Goal: Find specific page/section: Find specific page/section

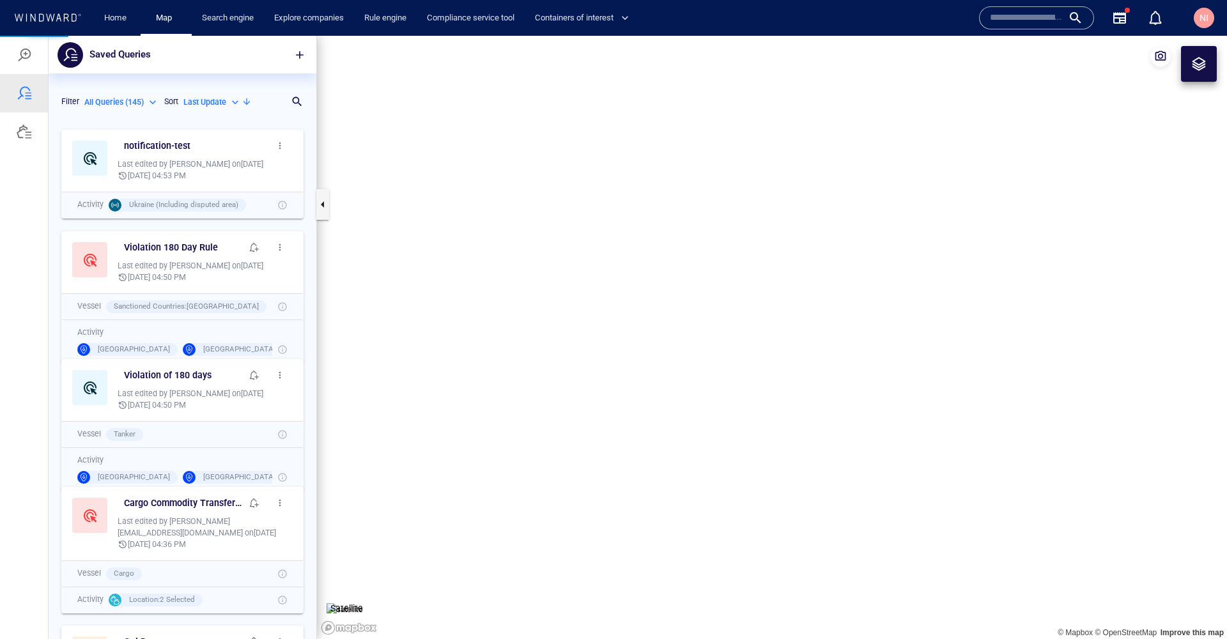
scroll to position [506, 258]
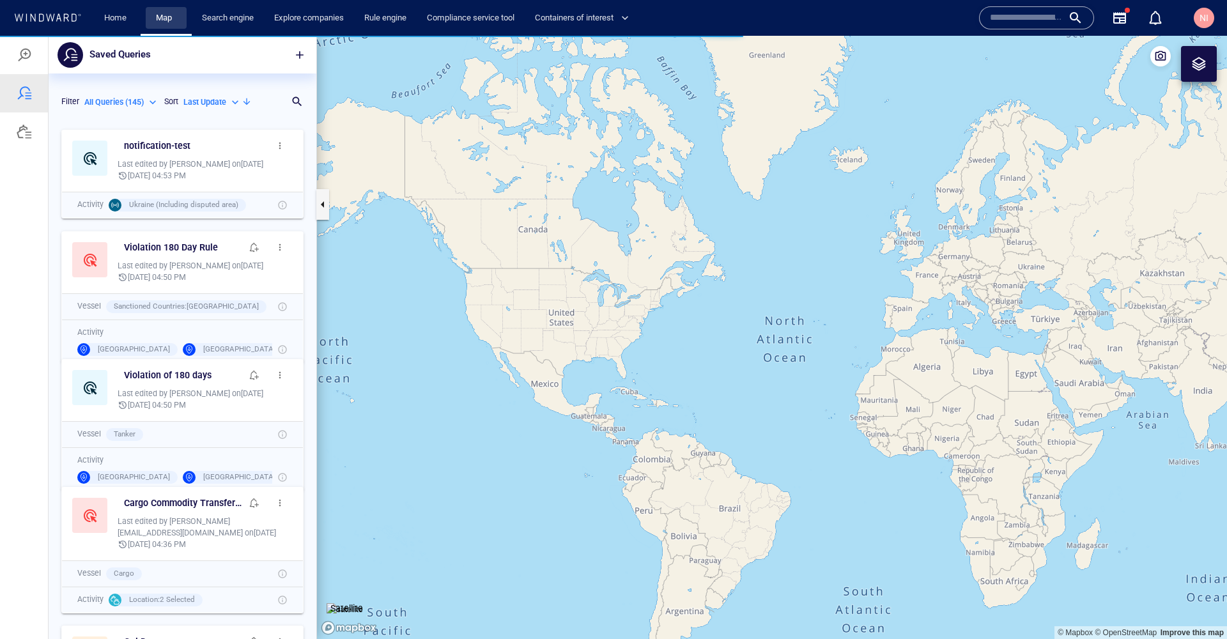
click at [161, 15] on link "Map" at bounding box center [166, 18] width 31 height 22
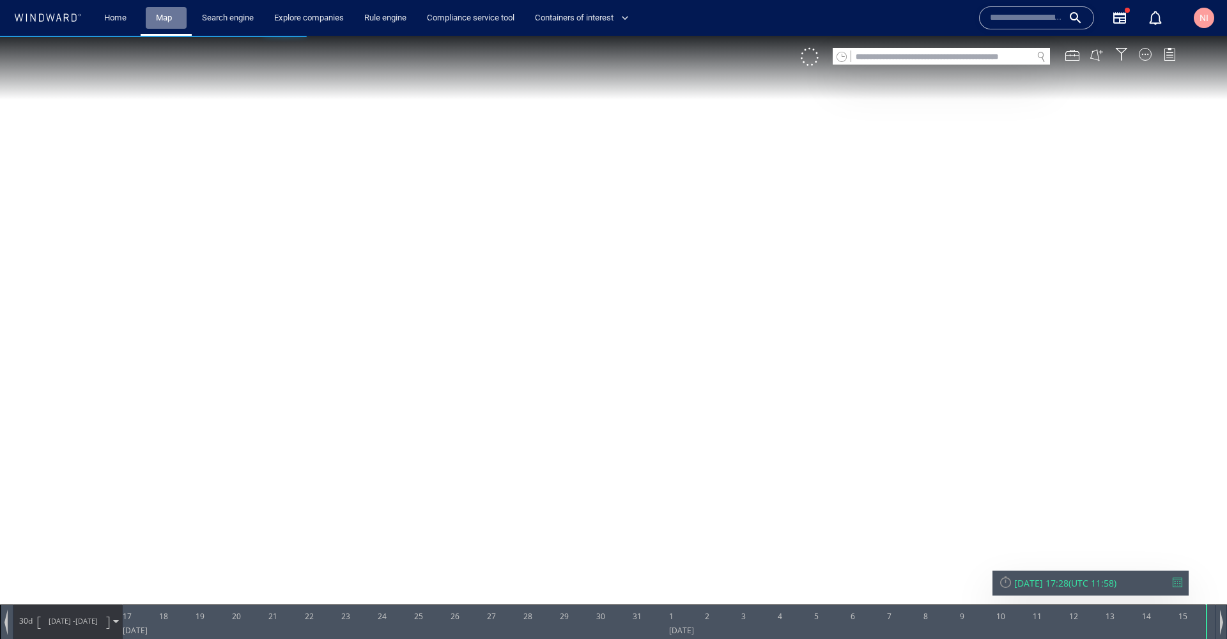
click at [161, 15] on link "Map" at bounding box center [166, 18] width 31 height 22
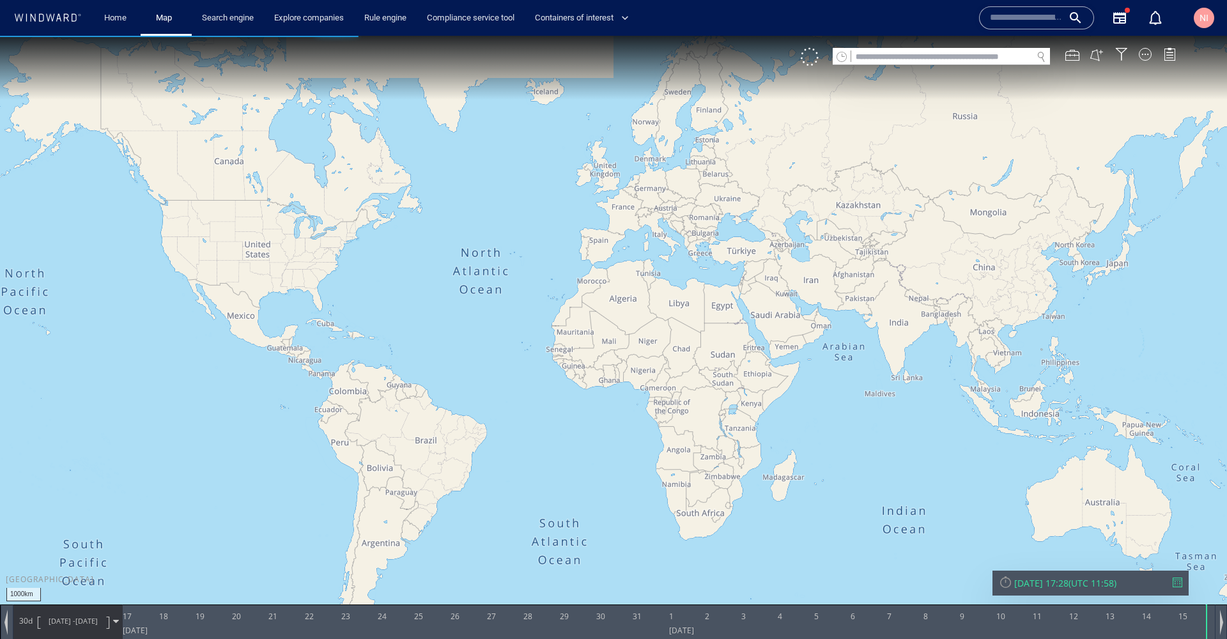
click at [871, 55] on input "text" at bounding box center [941, 57] width 181 height 17
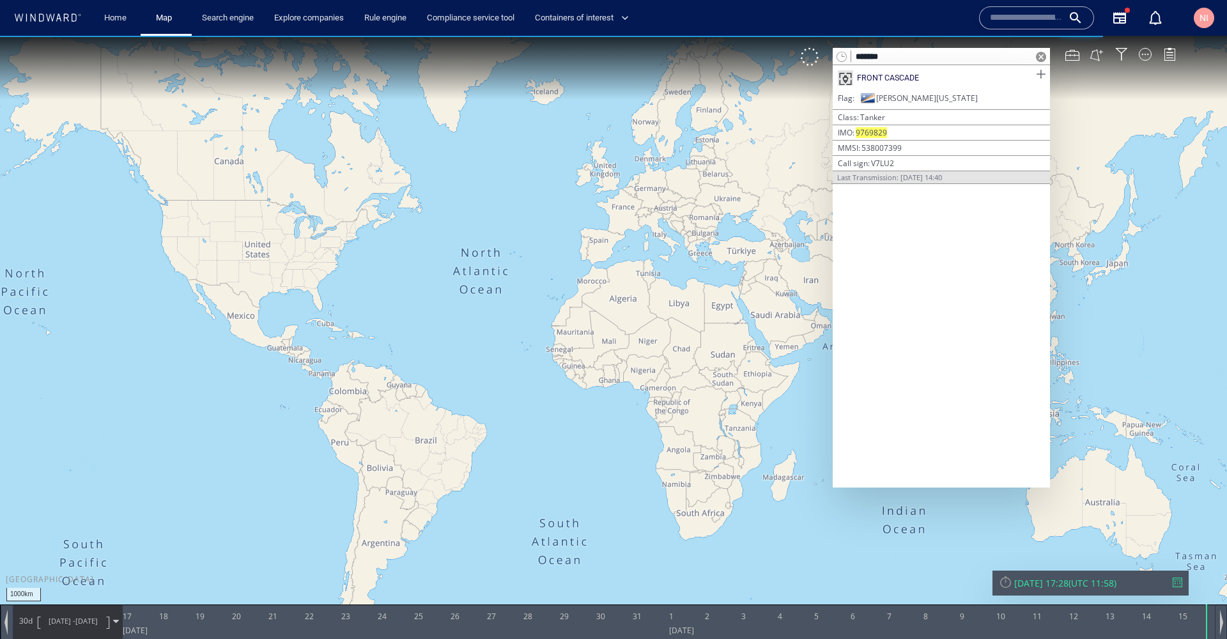
type input "*******"
click at [1039, 77] on span at bounding box center [1041, 74] width 16 height 16
click at [1042, 58] on span at bounding box center [1041, 57] width 10 height 10
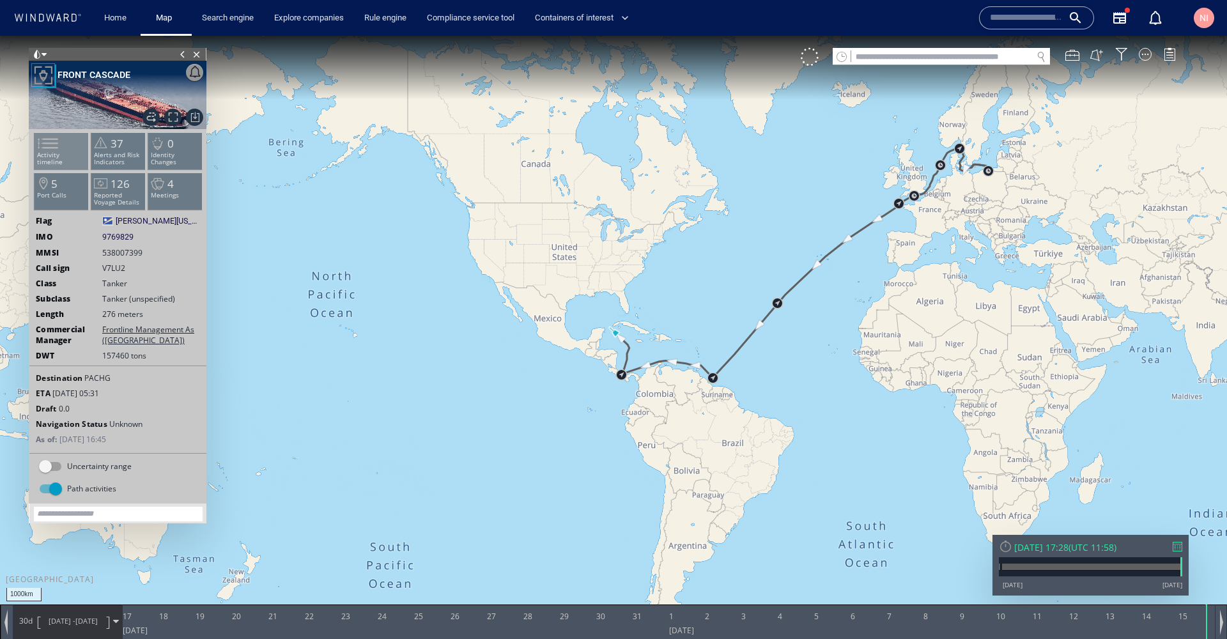
click at [50, 153] on span at bounding box center [40, 143] width 19 height 19
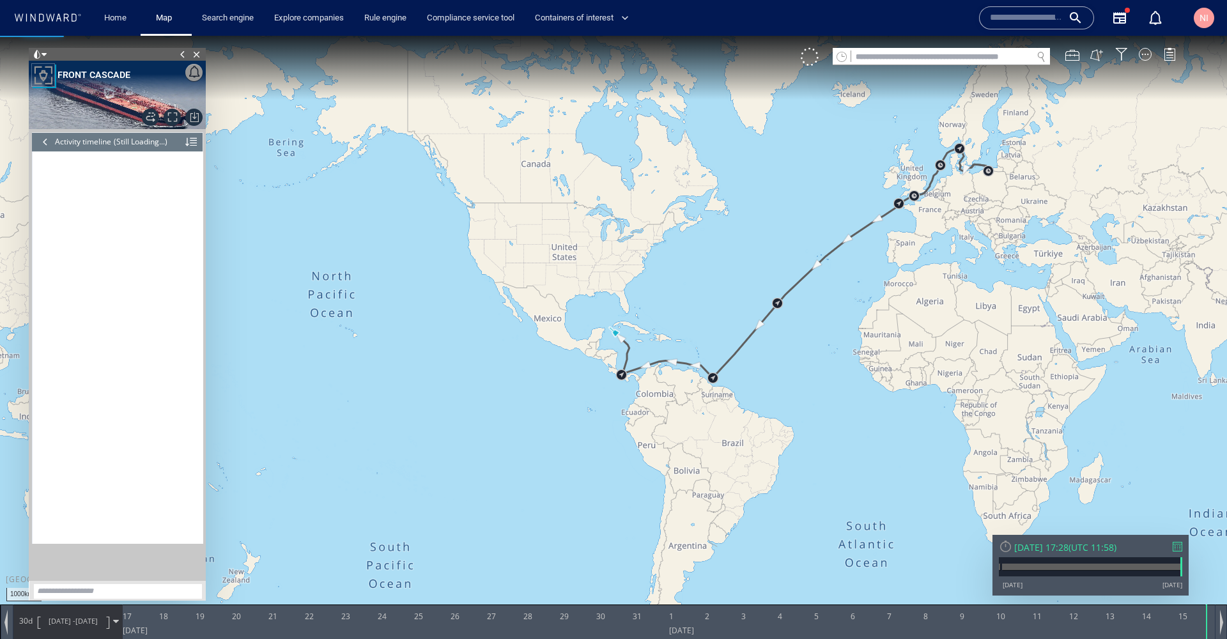
scroll to position [13599, 0]
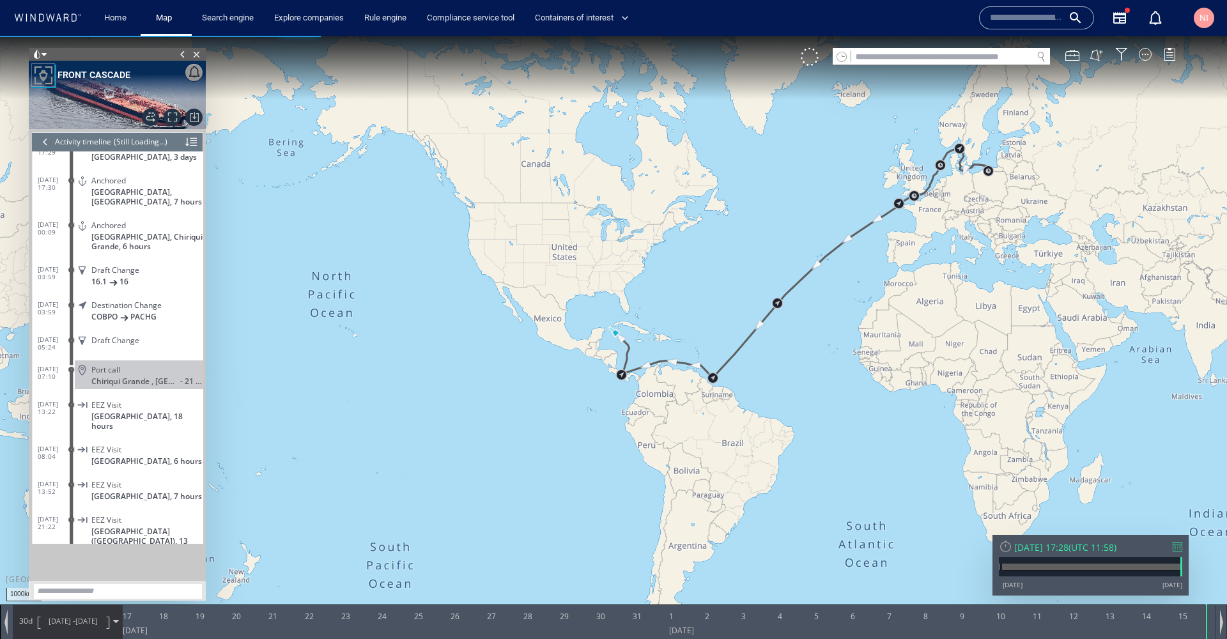
click at [1179, 547] on div at bounding box center [1178, 547] width 10 height 10
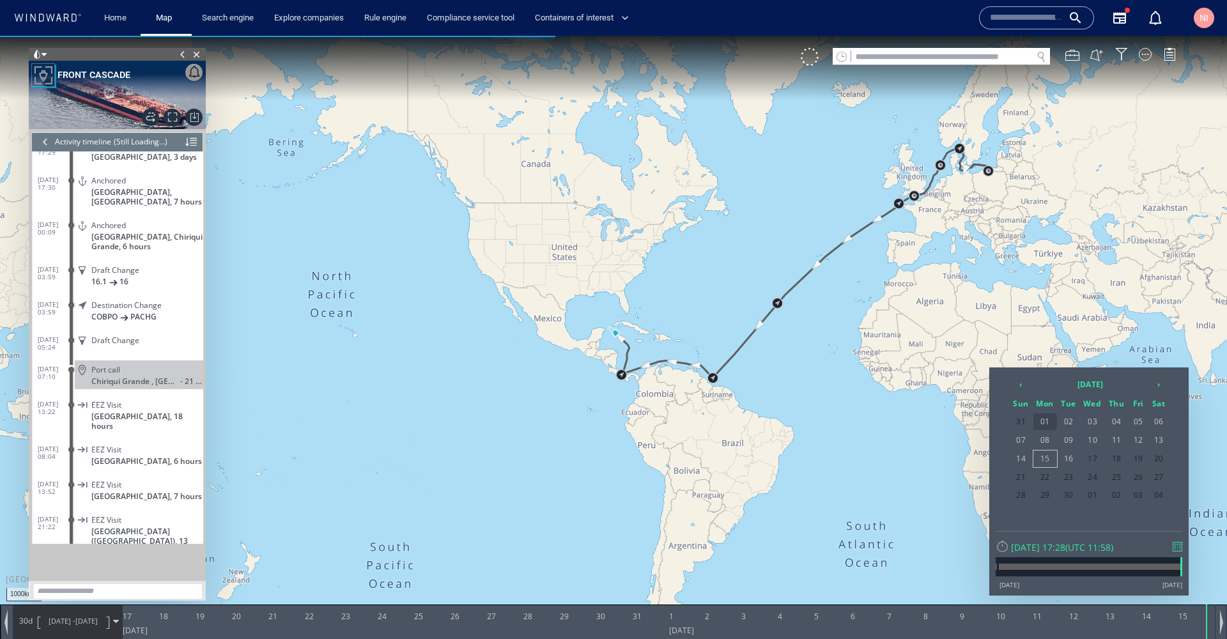
click at [1042, 417] on span "01" at bounding box center [1046, 422] width 24 height 17
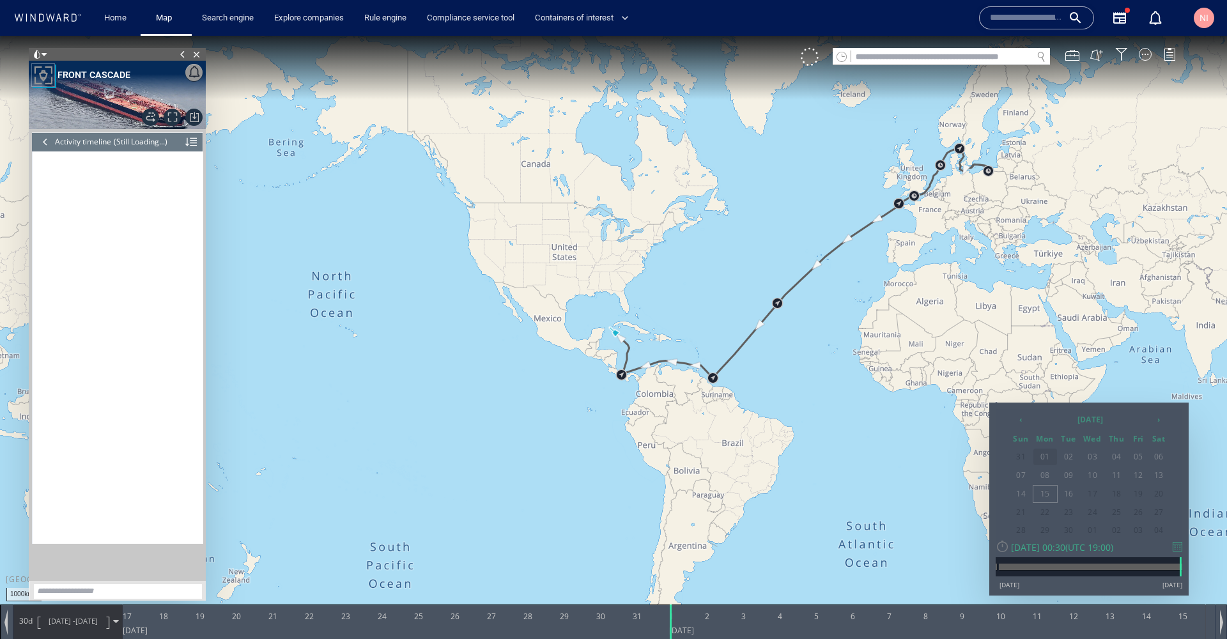
scroll to position [12761, 0]
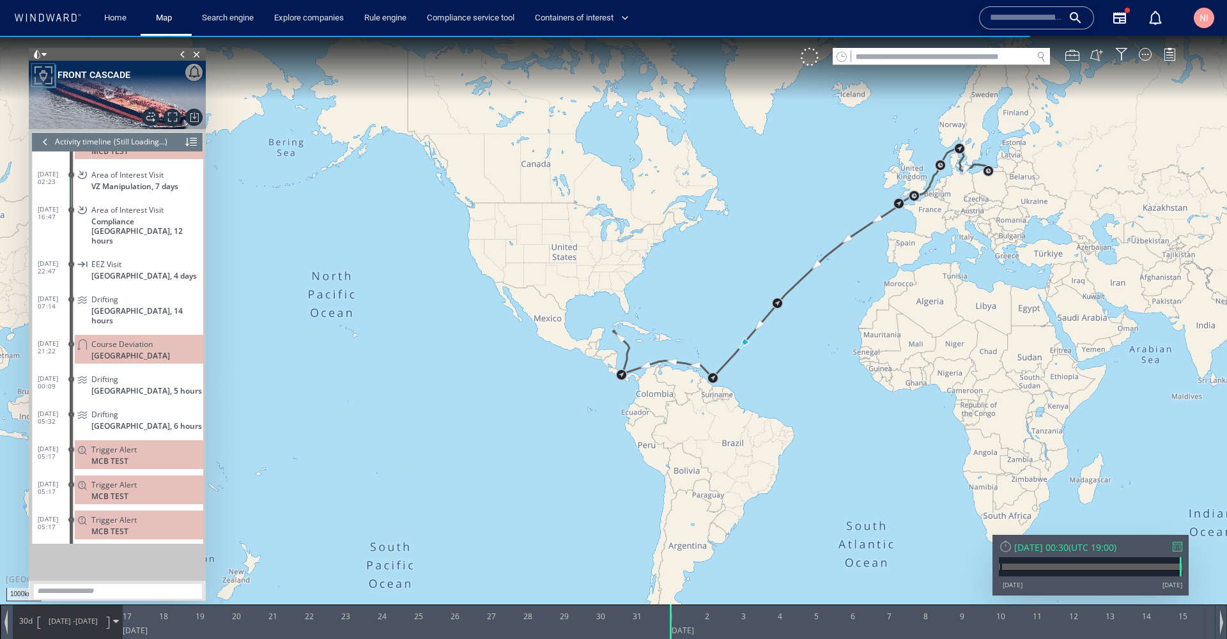
click at [1182, 545] on div "[DATE] 00:30 ( UTC 19:00 ) [DATE] [DATE]" at bounding box center [1091, 565] width 196 height 61
click at [1180, 547] on div at bounding box center [1178, 547] width 10 height 10
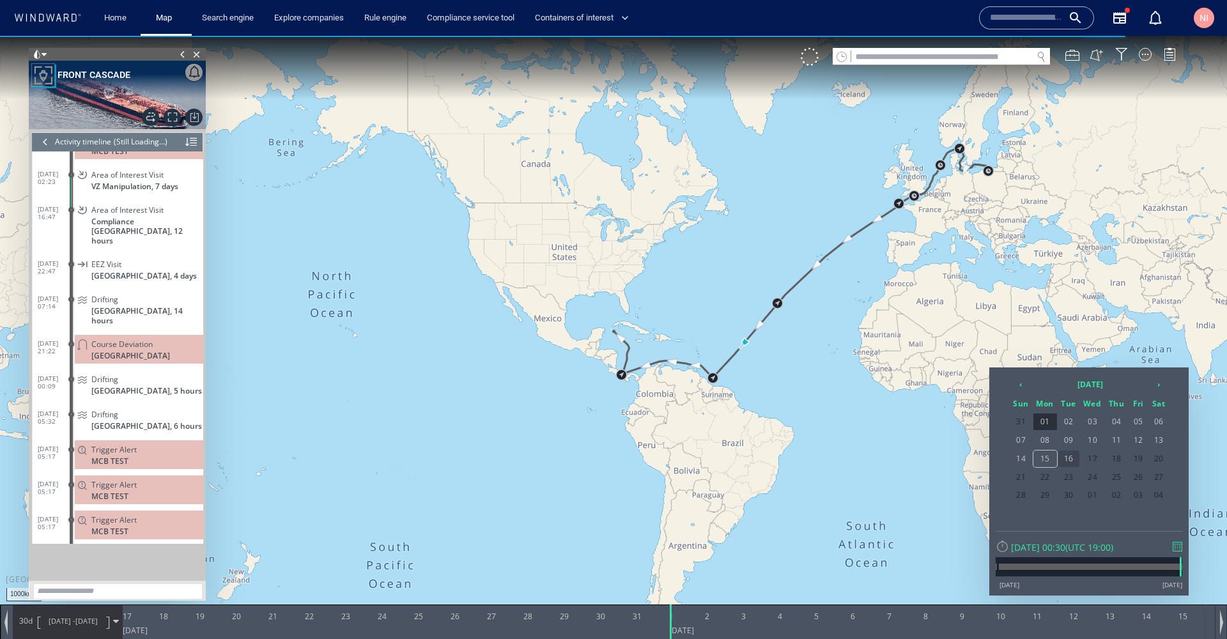
click at [1075, 457] on span "16" at bounding box center [1068, 459] width 21 height 17
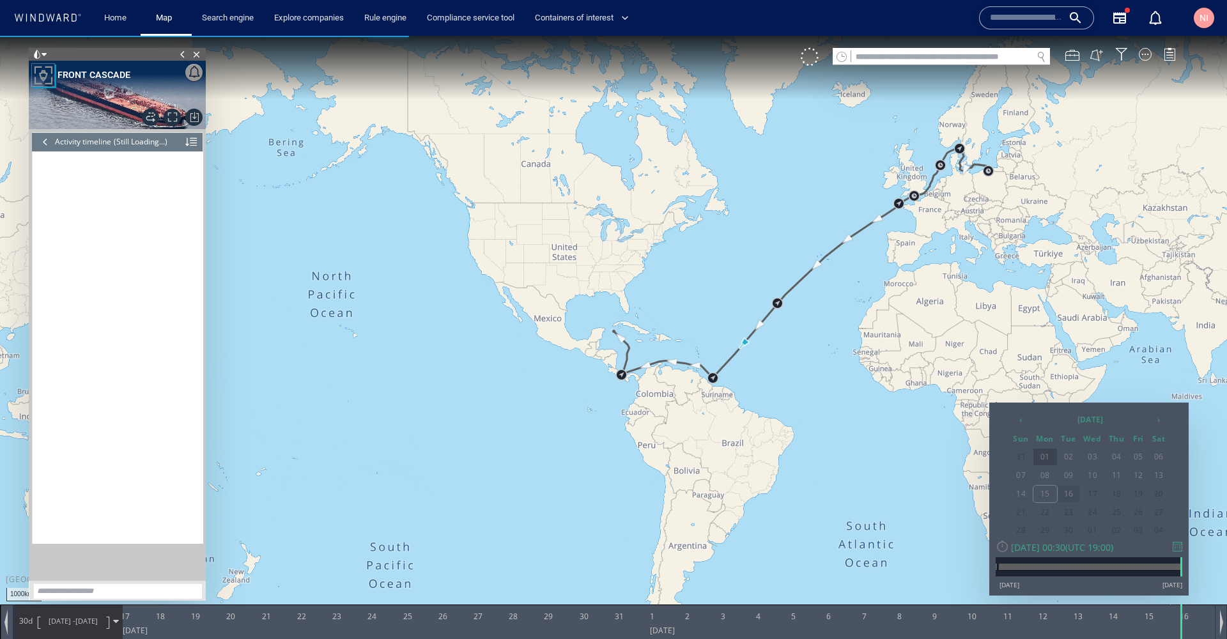
scroll to position [13599, 0]
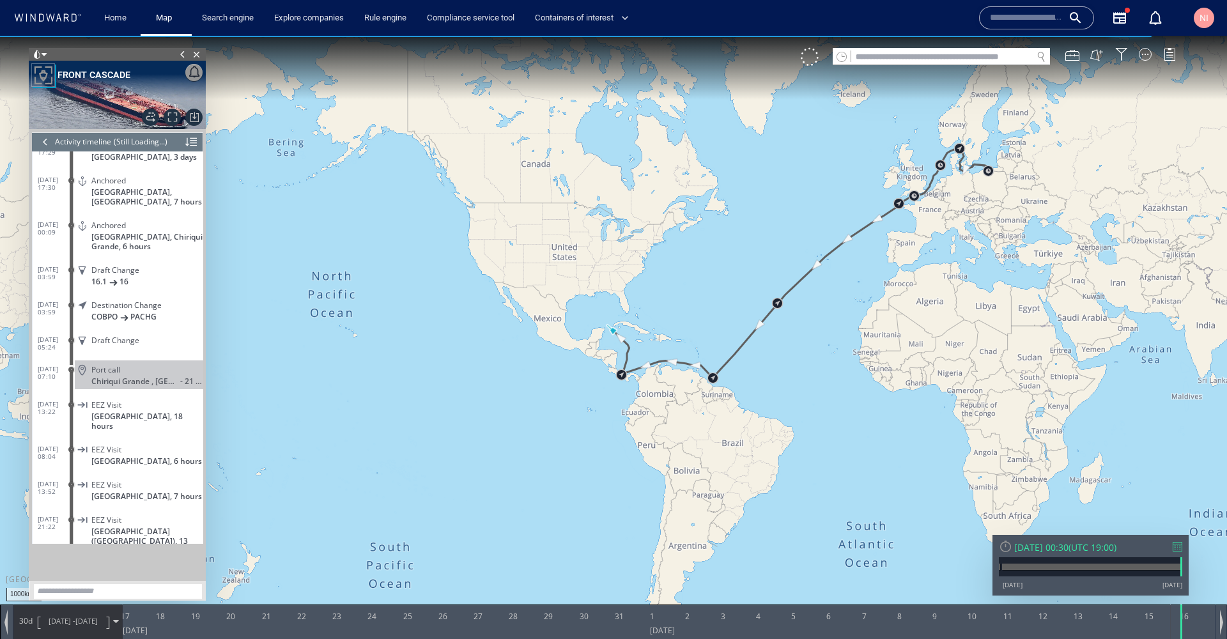
click at [118, 617] on div "30d [DATE] - [DATE]" at bounding box center [67, 621] width 109 height 32
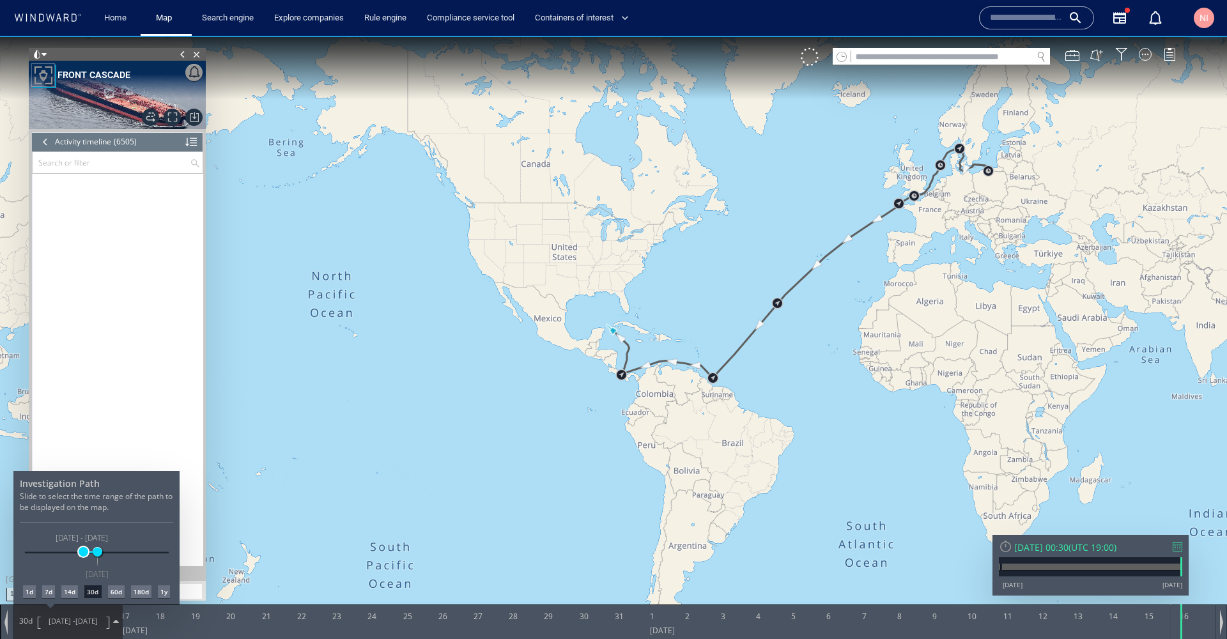
scroll to position [228280, 0]
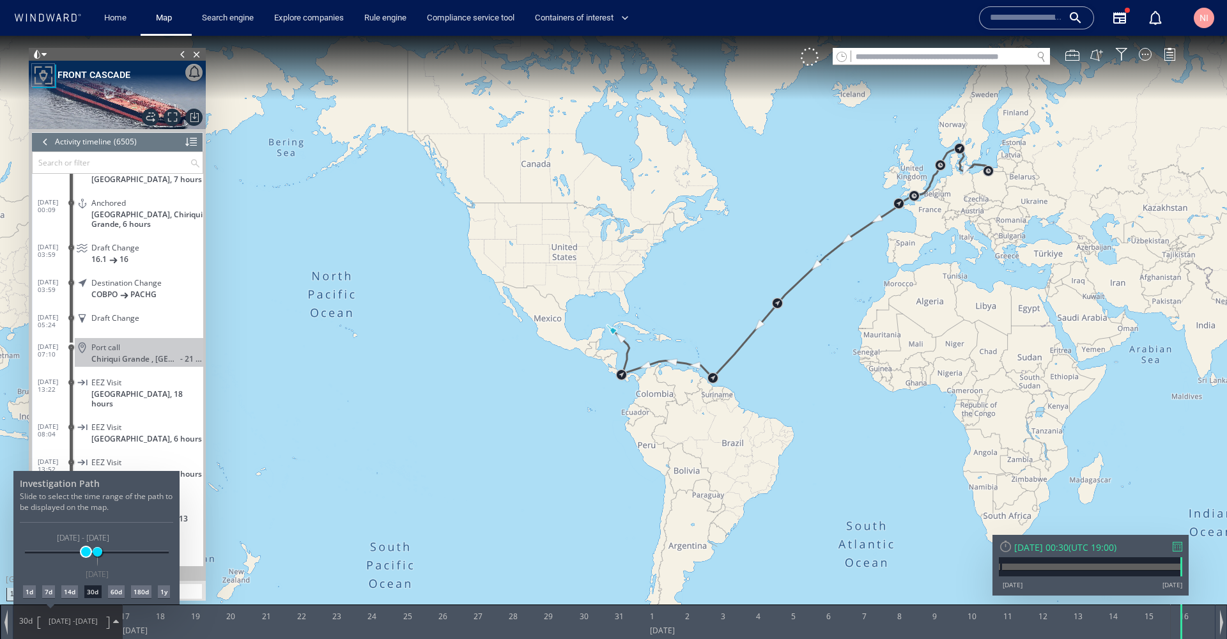
drag, startPoint x: 75, startPoint y: 550, endPoint x: 86, endPoint y: 549, distance: 10.2
click at [86, 549] on span at bounding box center [86, 552] width 10 height 10
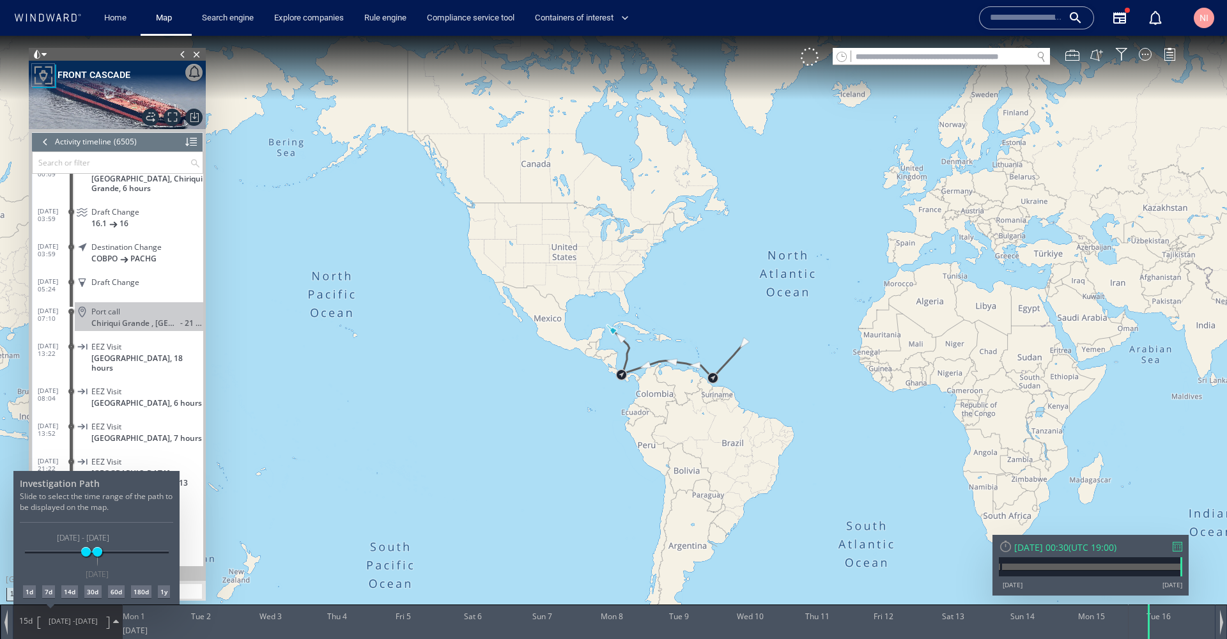
click at [559, 447] on div at bounding box center [613, 337] width 1227 height 603
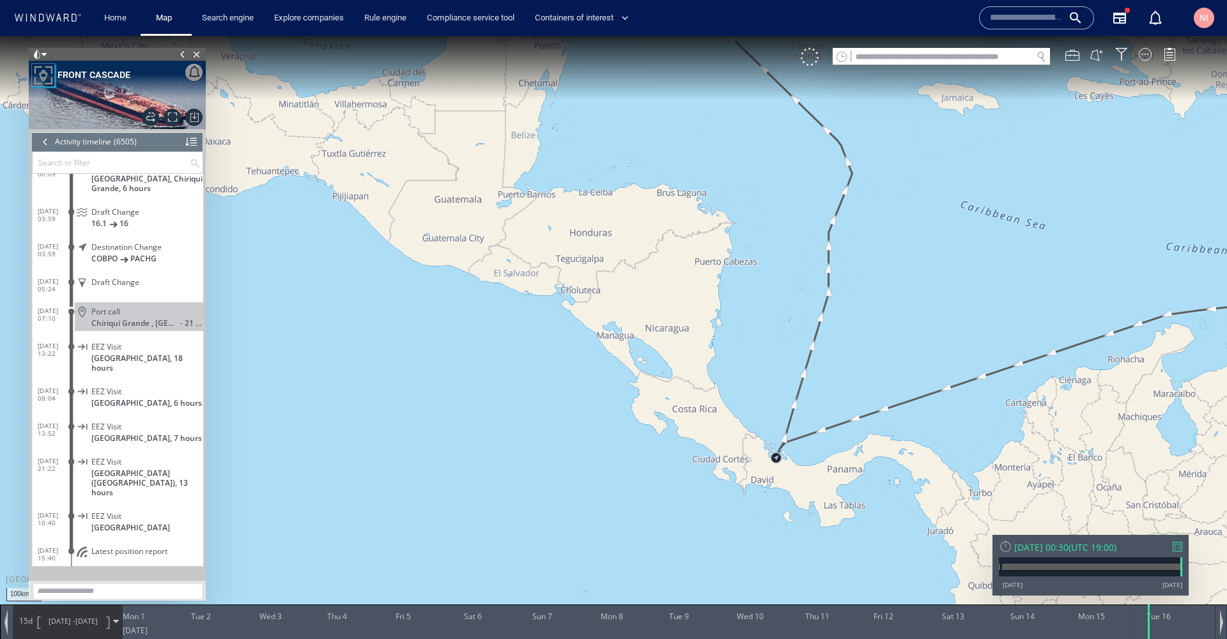
drag, startPoint x: 967, startPoint y: 309, endPoint x: 678, endPoint y: 116, distance: 348.0
click at [678, 116] on canvas "Map" at bounding box center [613, 331] width 1227 height 591
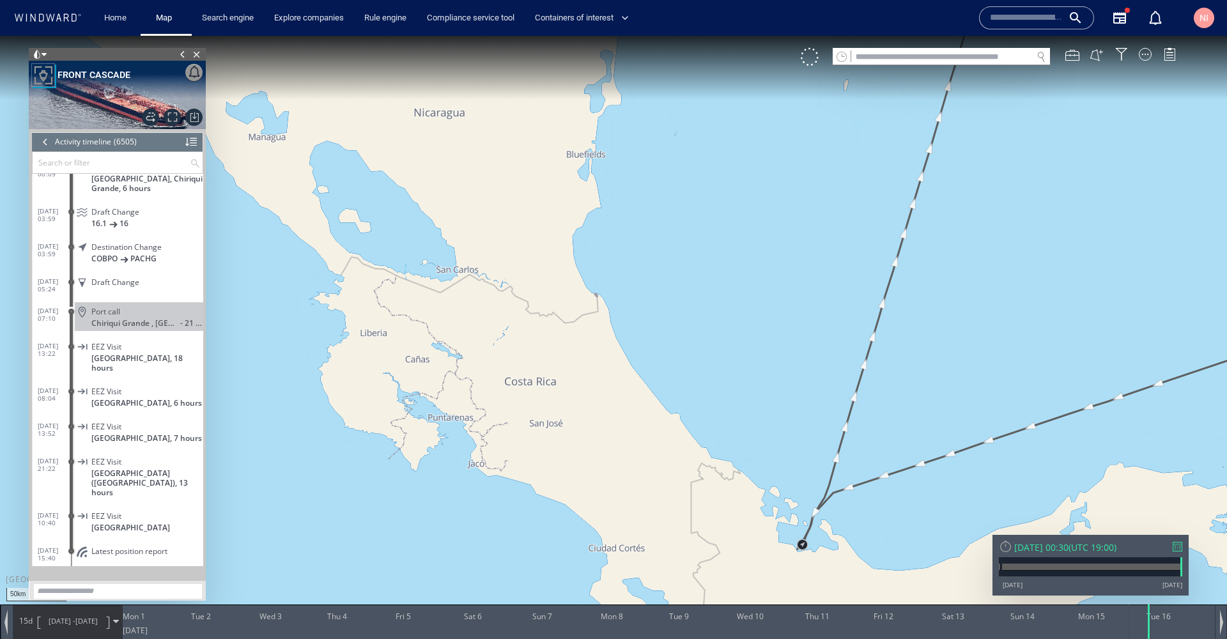
drag, startPoint x: 813, startPoint y: 449, endPoint x: 764, endPoint y: 348, distance: 111.8
click at [764, 348] on canvas "Map" at bounding box center [613, 331] width 1227 height 591
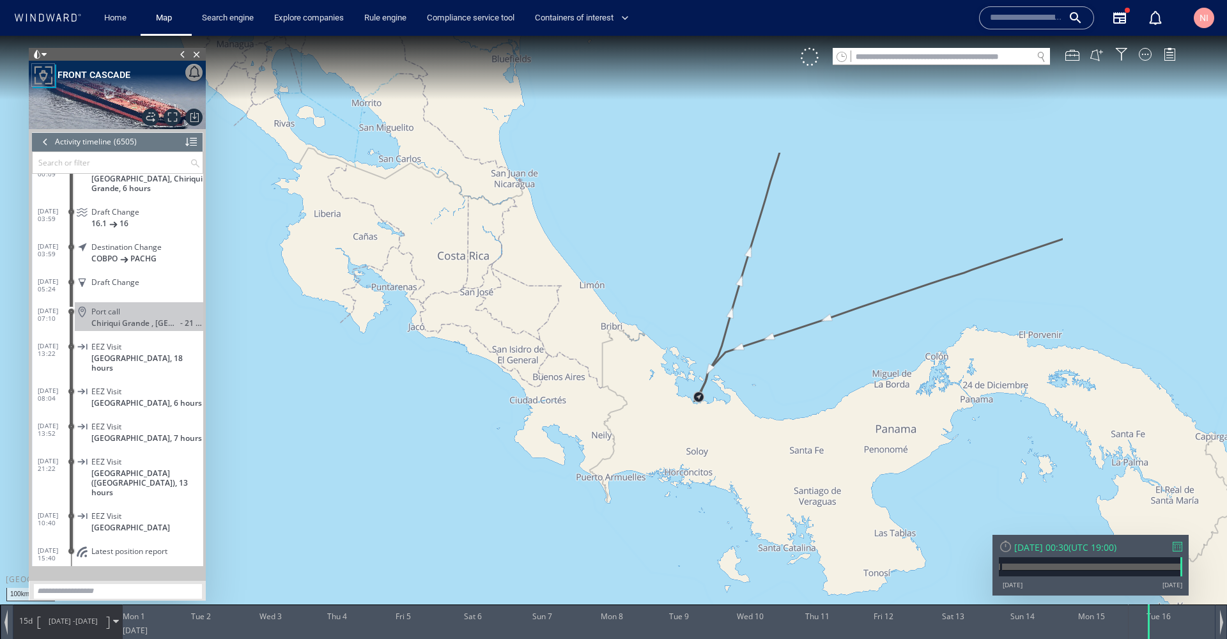
drag, startPoint x: 862, startPoint y: 363, endPoint x: 419, endPoint y: 430, distance: 447.9
click at [419, 430] on canvas "Map" at bounding box center [613, 331] width 1227 height 591
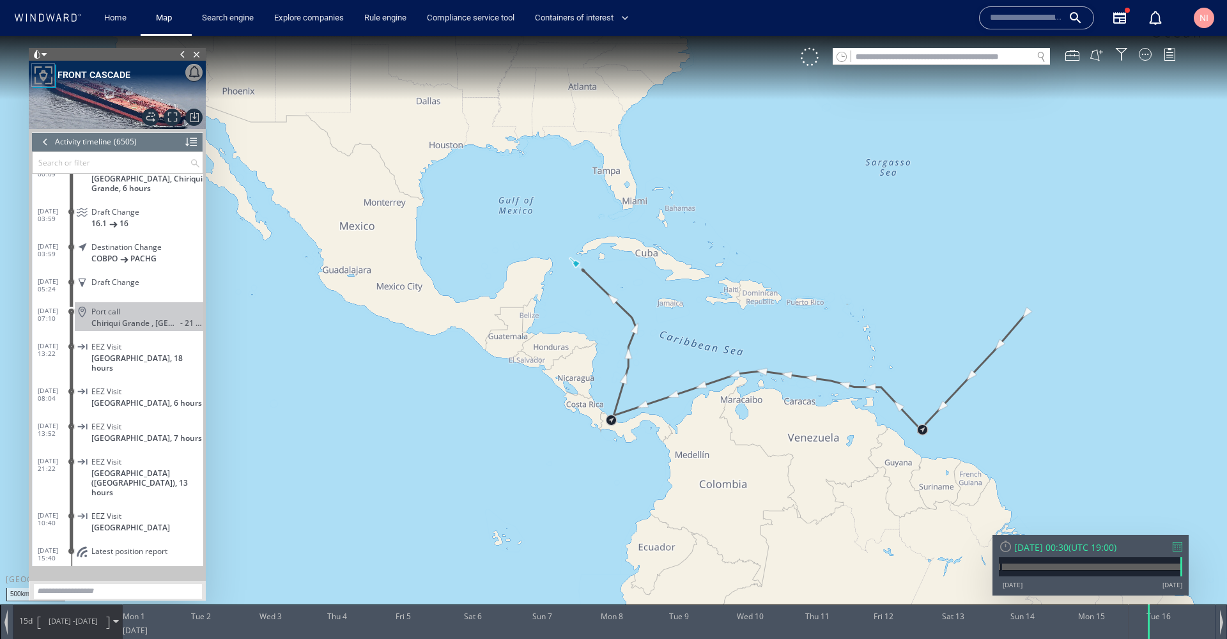
drag, startPoint x: 706, startPoint y: 463, endPoint x: 673, endPoint y: 492, distance: 43.5
click at [673, 492] on canvas "Map" at bounding box center [613, 331] width 1227 height 591
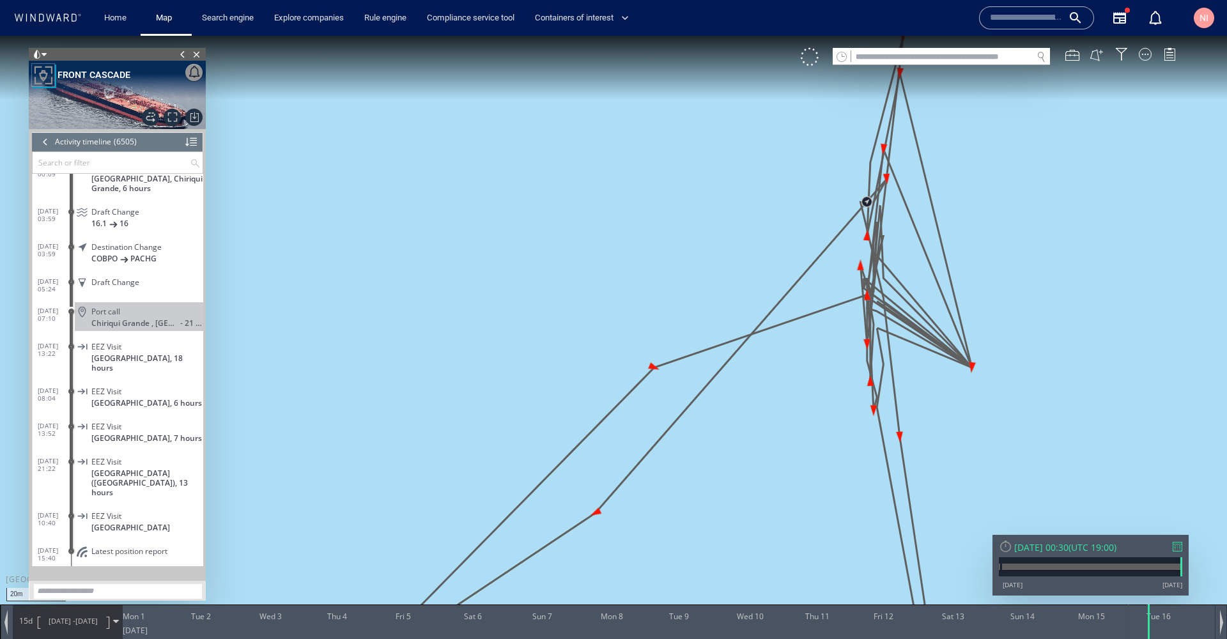
drag, startPoint x: 1064, startPoint y: 380, endPoint x: 950, endPoint y: 391, distance: 114.2
click at [950, 391] on canvas "Map" at bounding box center [613, 331] width 1227 height 591
